Goal: Task Accomplishment & Management: Manage account settings

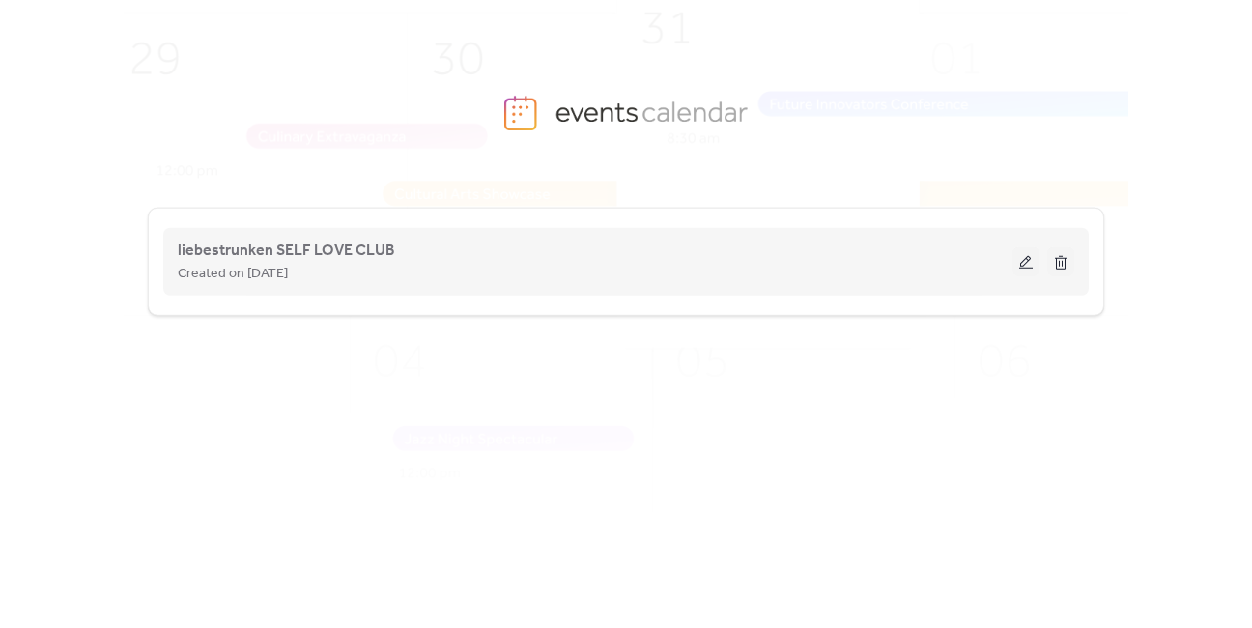
click at [1025, 263] on button at bounding box center [1025, 261] width 27 height 29
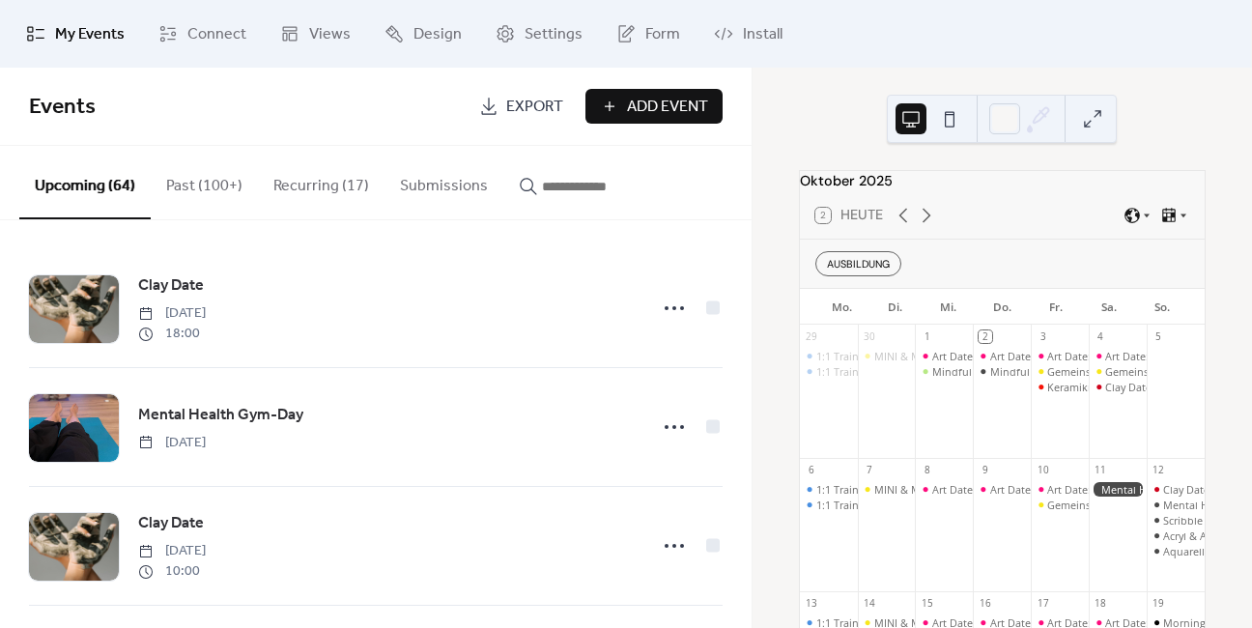
click at [542, 185] on input "button" at bounding box center [600, 186] width 116 height 23
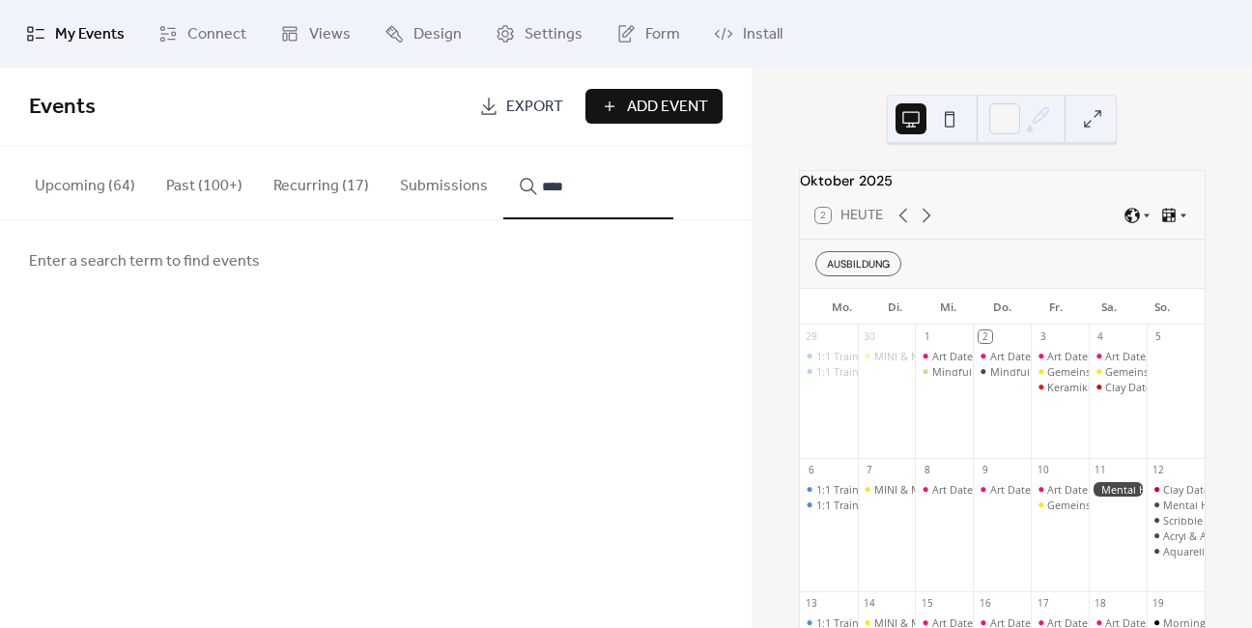
type input "****"
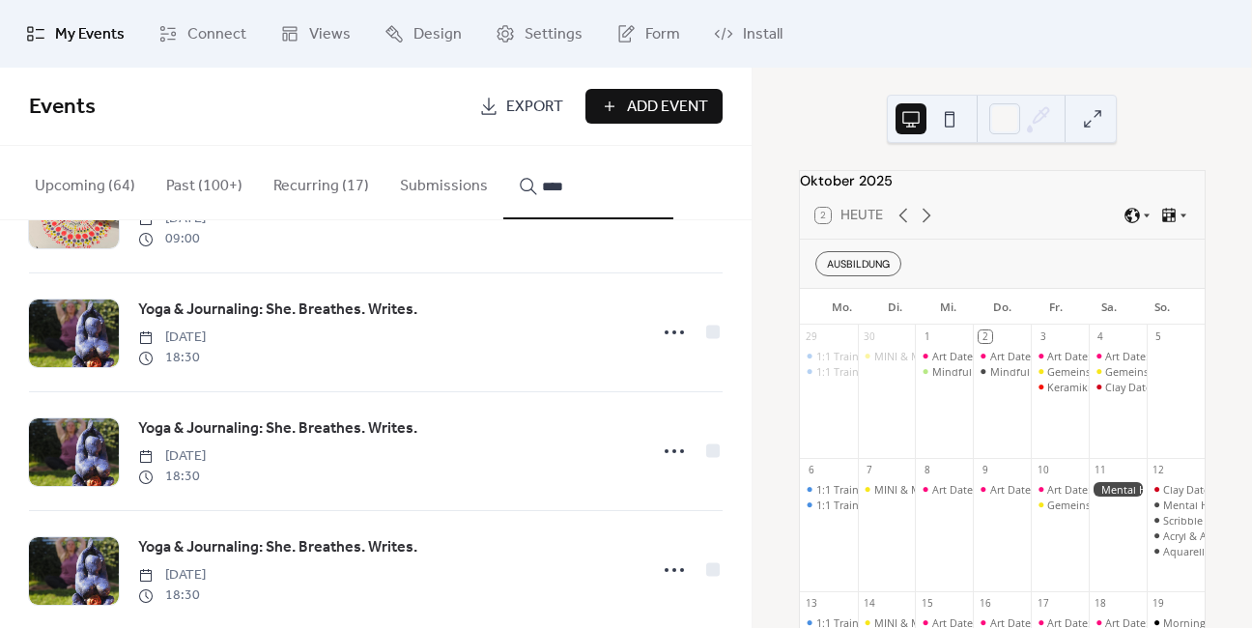
scroll to position [232, 0]
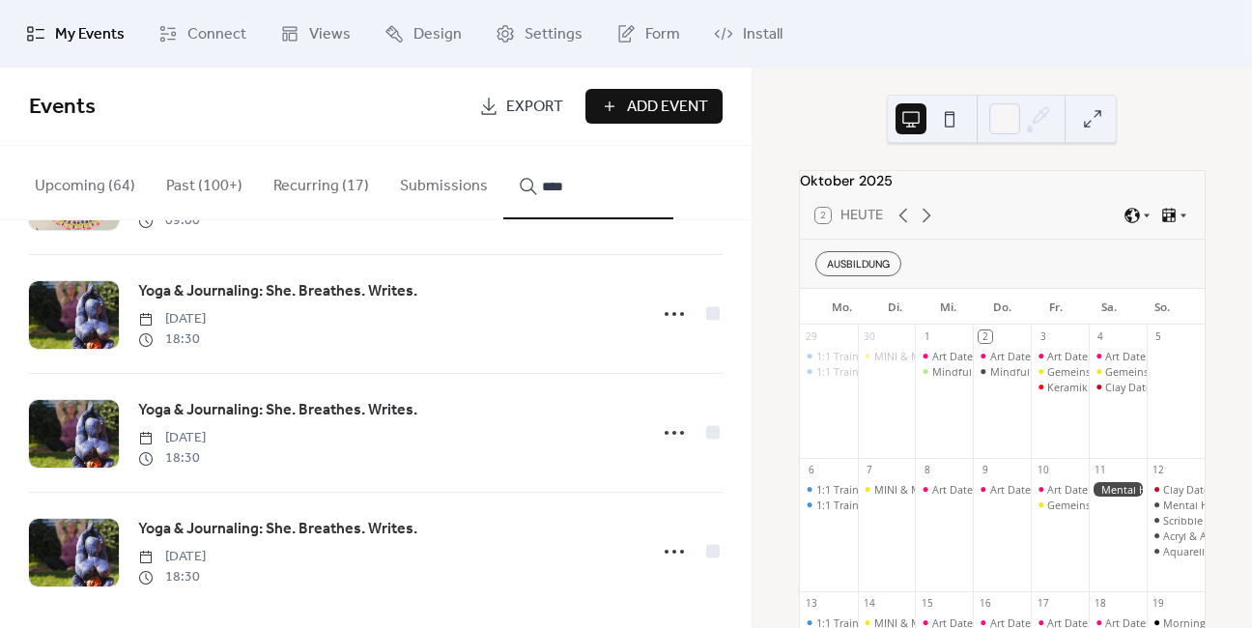
click at [672, 313] on circle at bounding box center [674, 314] width 4 height 4
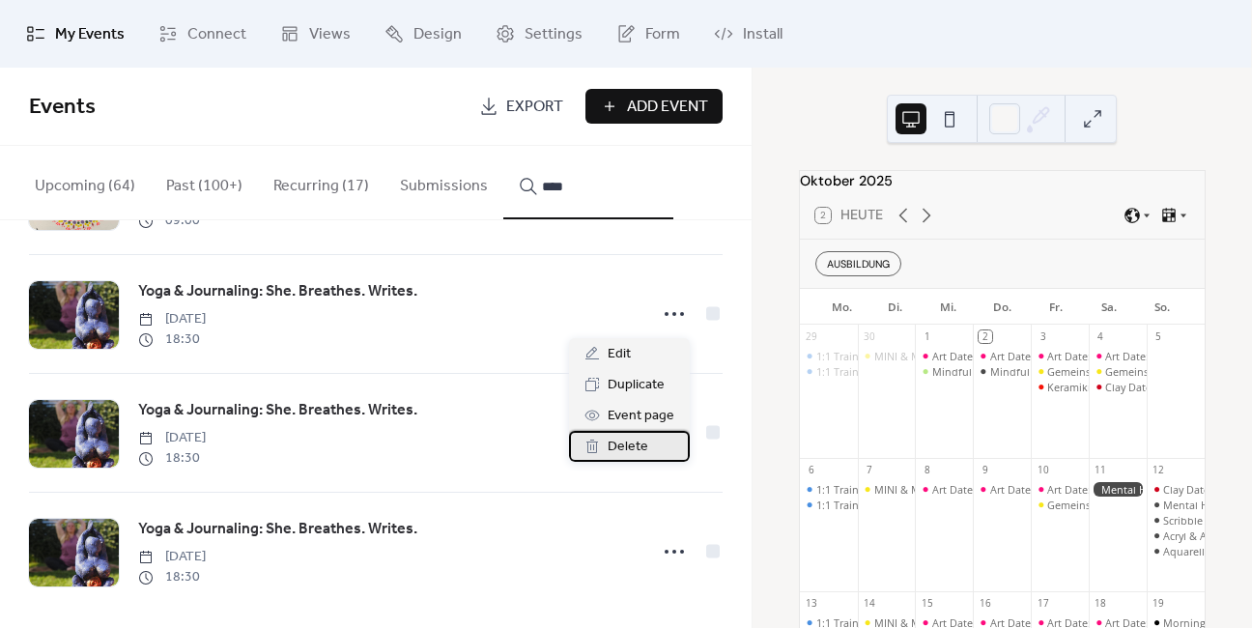
click at [636, 448] on span "Delete" at bounding box center [628, 447] width 41 height 23
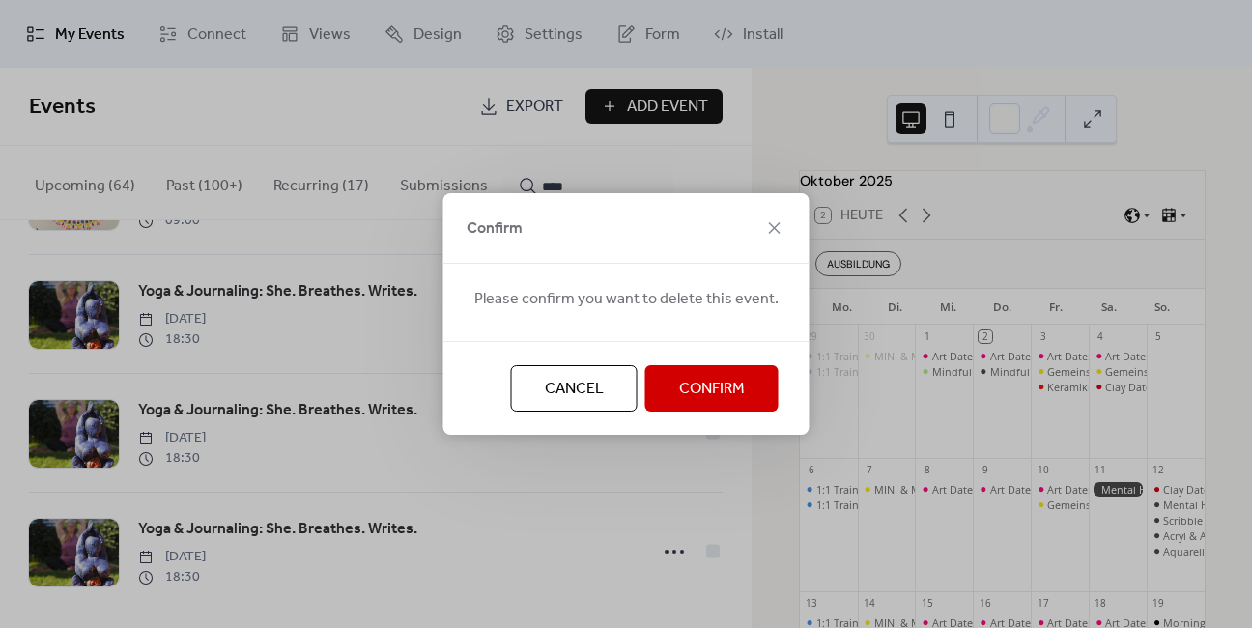
click at [689, 398] on span "Confirm" at bounding box center [712, 389] width 66 height 23
